Goal: Use online tool/utility: Utilize a website feature to perform a specific function

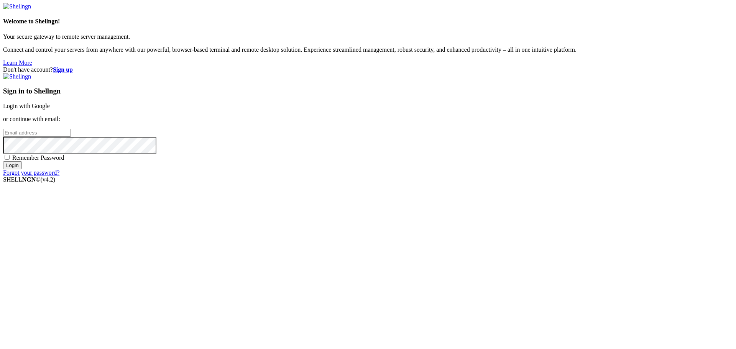
click at [50, 109] on link "Login with Google" at bounding box center [26, 106] width 47 height 7
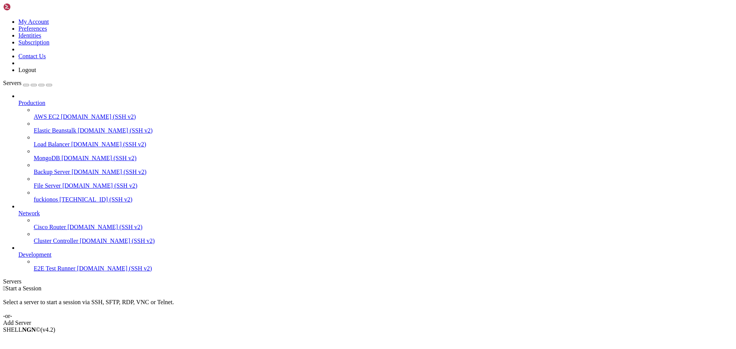
click at [55, 196] on span "fuckionos" at bounding box center [46, 199] width 24 height 7
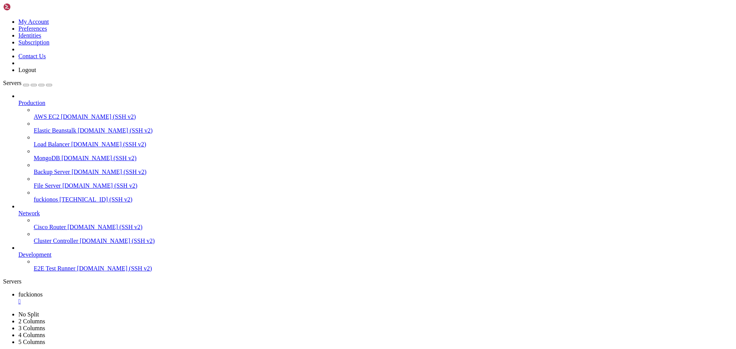
scroll to position [8753, 0]
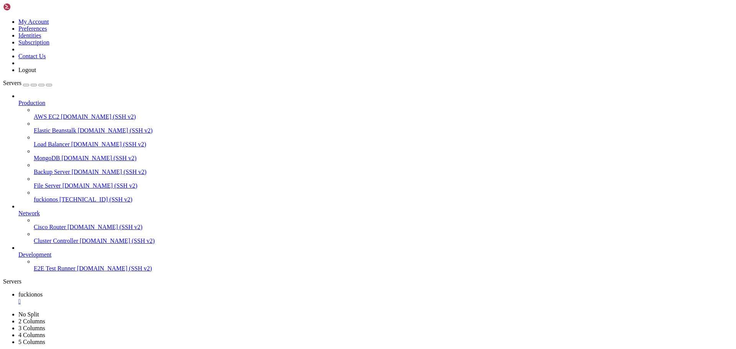
scroll to position [17350, 0]
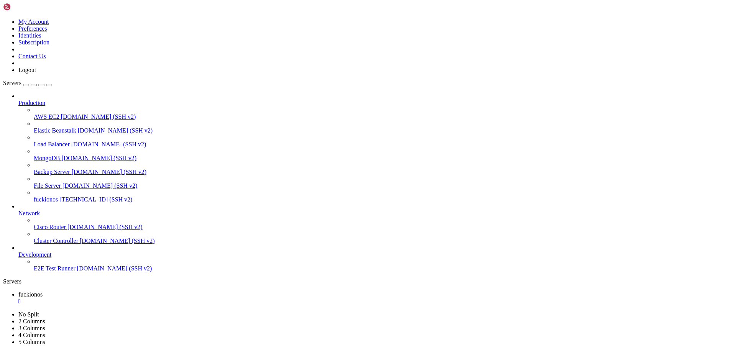
scroll to position [47770, 0]
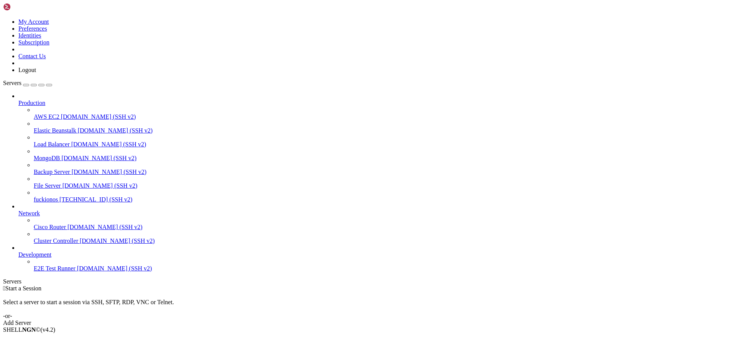
click at [34, 196] on icon at bounding box center [34, 196] width 0 height 0
click at [75, 196] on span "[TECHNICAL_ID] (SSH v2)" at bounding box center [95, 199] width 73 height 7
